Goal: Navigation & Orientation: Find specific page/section

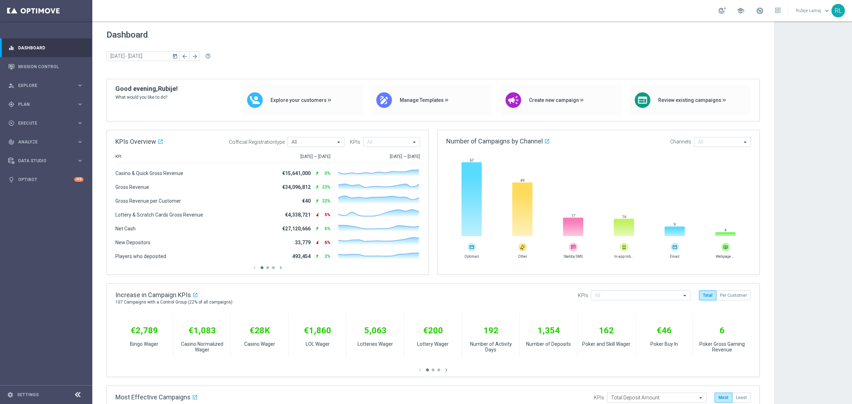
click at [294, 11] on div "school [PERSON_NAME] keyboard_arrow_down RL" at bounding box center [471, 10] width 759 height 21
click at [41, 105] on span "Plan" at bounding box center [47, 104] width 59 height 4
click at [28, 141] on span "Templates" at bounding box center [44, 140] width 51 height 4
click at [31, 138] on span "Templates" at bounding box center [44, 140] width 51 height 4
click at [29, 138] on span "Templates" at bounding box center [44, 140] width 51 height 4
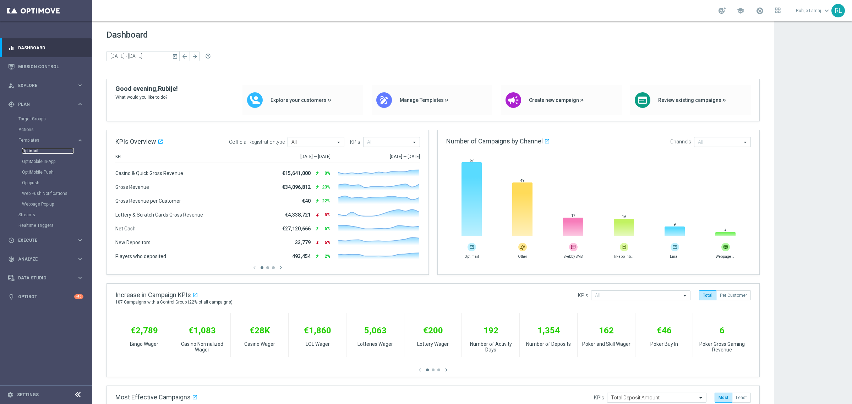
click at [29, 152] on link "Optimail" at bounding box center [48, 151] width 52 height 6
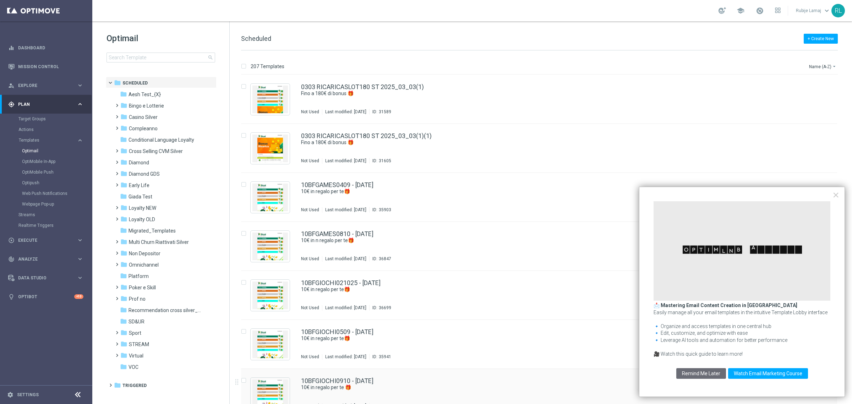
drag, startPoint x: 714, startPoint y: 378, endPoint x: 705, endPoint y: 378, distance: 8.5
click at [714, 378] on button "Remind Me Later" at bounding box center [701, 373] width 50 height 11
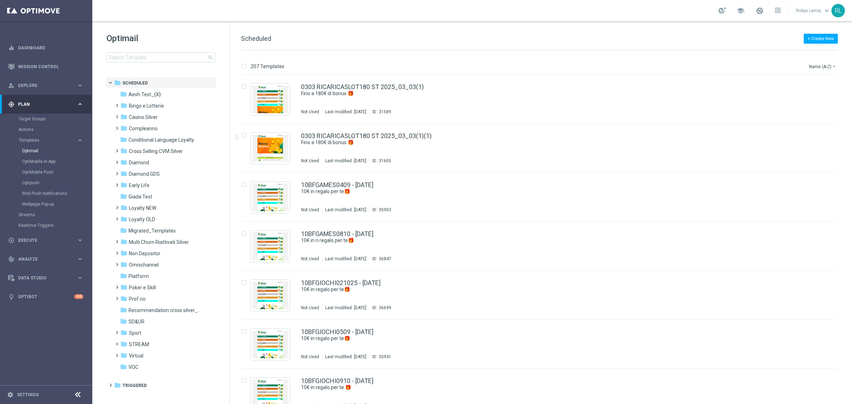
drag, startPoint x: 145, startPoint y: 197, endPoint x: 554, endPoint y: 256, distance: 413.5
click at [145, 197] on span "Giada Test" at bounding box center [140, 196] width 24 height 6
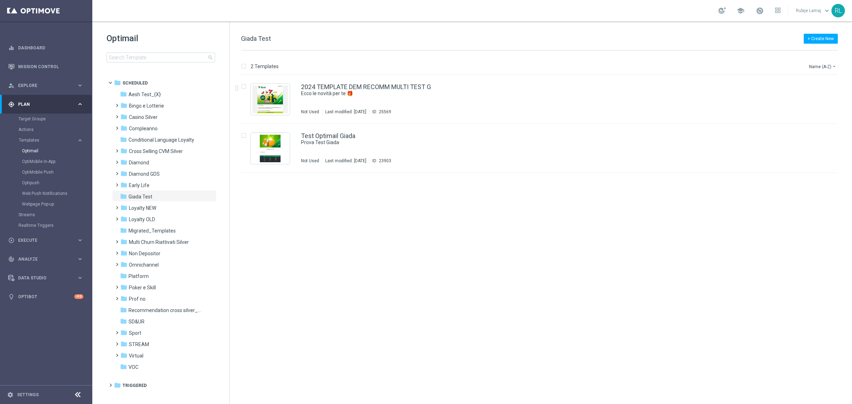
click at [561, 312] on div "insert_drive_file 2024 TEMPLATE DEM RECOMM MULTI TEST G Ecco le novità per te 🎁…" at bounding box center [542, 239] width 616 height 329
click at [34, 208] on div "Webpage Pop-up" at bounding box center [57, 204] width 70 height 11
click at [36, 203] on link "Webpage Pop-up" at bounding box center [48, 204] width 52 height 6
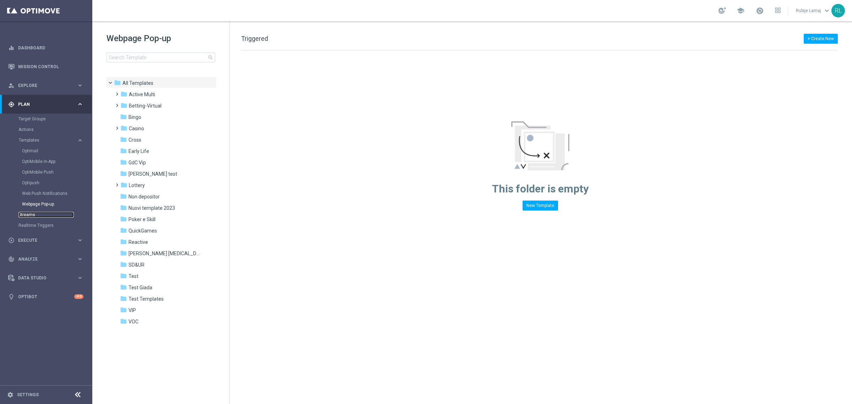
click at [31, 214] on link "Streams" at bounding box center [45, 215] width 55 height 6
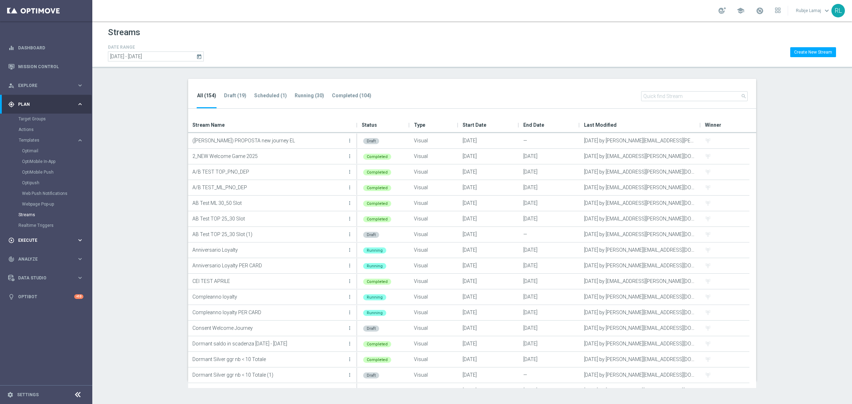
click at [25, 242] on div "play_circle_outline Execute" at bounding box center [42, 240] width 68 height 6
click at [35, 183] on span "Data Studio" at bounding box center [47, 182] width 59 height 4
click at [32, 208] on link "Data Ingestion" at bounding box center [45, 207] width 55 height 6
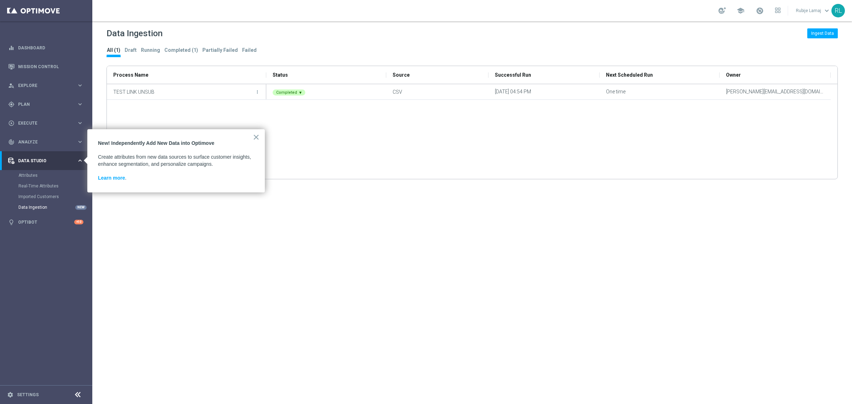
click at [183, 293] on div "Data Ingestion Ingest Data All (1) Draft Running Completed (1) Partially Failed…" at bounding box center [471, 212] width 759 height 383
click at [256, 135] on button "×" at bounding box center [256, 136] width 7 height 11
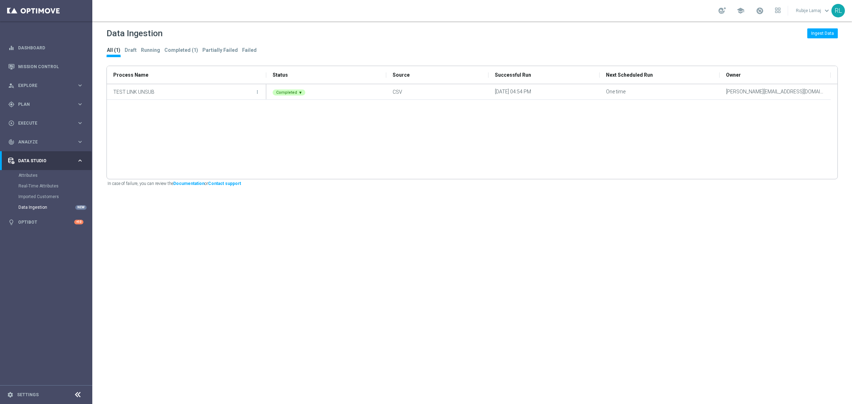
click at [259, 282] on div "Data Ingestion Ingest Data All (1) Draft Running Completed (1) Partially Failed…" at bounding box center [471, 212] width 759 height 383
click at [28, 222] on link "Optibot" at bounding box center [46, 222] width 56 height 19
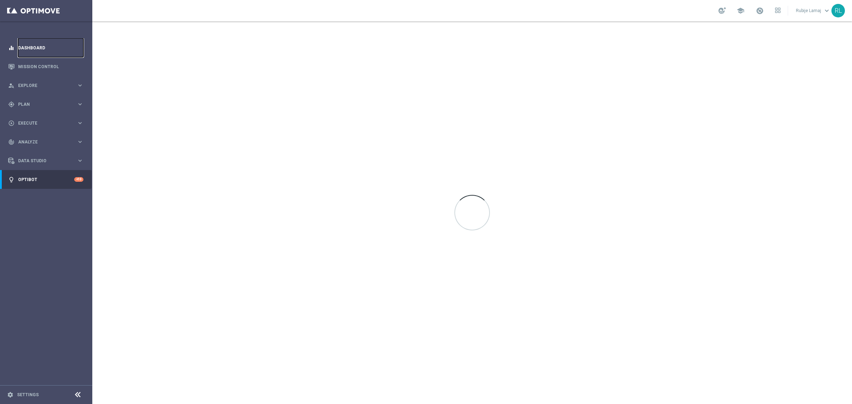
click at [25, 42] on link "Dashboard" at bounding box center [50, 47] width 65 height 19
